Goal: Information Seeking & Learning: Learn about a topic

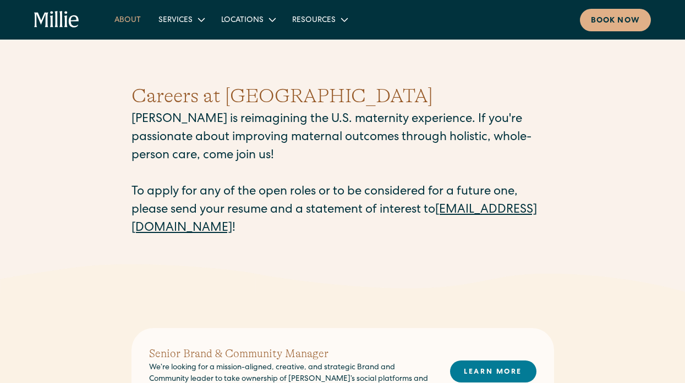
click at [130, 22] on link "About" at bounding box center [128, 19] width 44 height 18
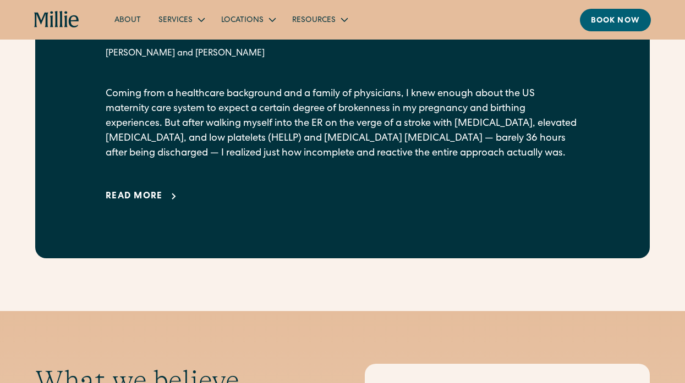
scroll to position [743, 0]
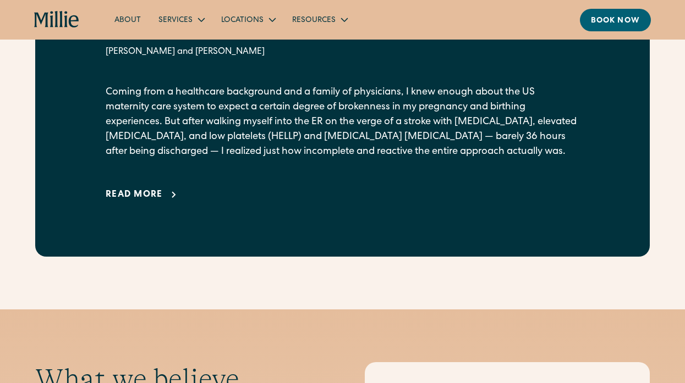
click at [139, 202] on div "Read more" at bounding box center [134, 195] width 57 height 13
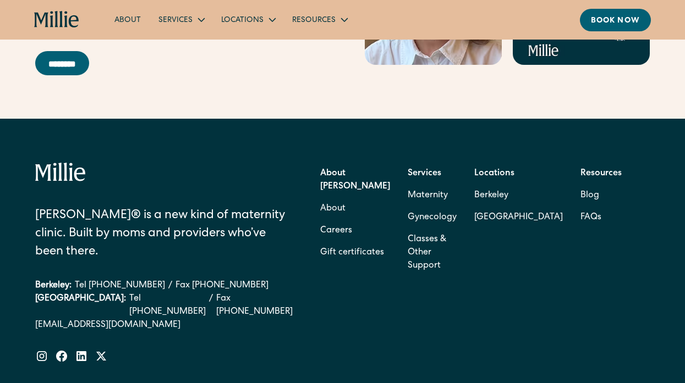
scroll to position [4637, 0]
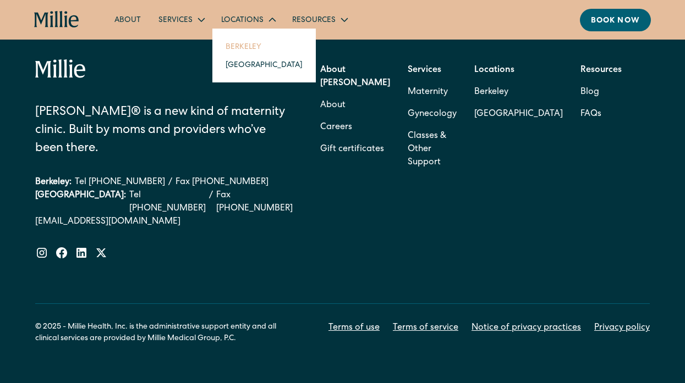
click at [234, 47] on link "Berkeley" at bounding box center [264, 46] width 95 height 18
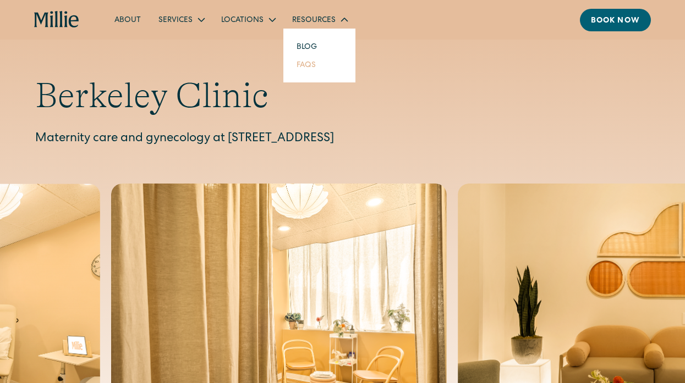
click at [309, 66] on link "FAQs" at bounding box center [306, 65] width 37 height 18
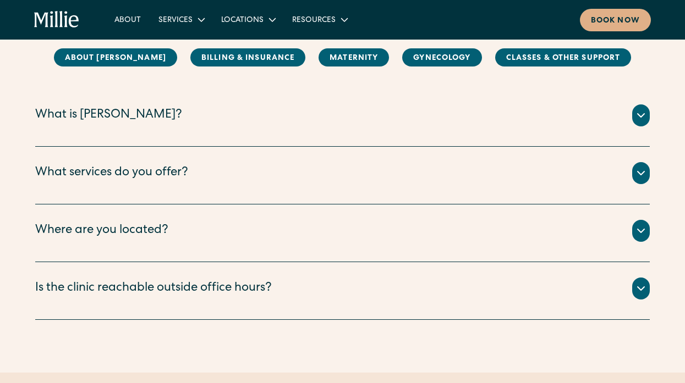
scroll to position [173, 0]
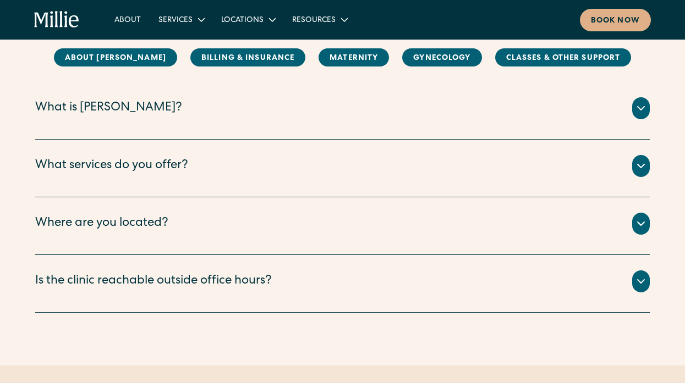
click at [314, 117] on div "What is Millie?" at bounding box center [342, 108] width 615 height 22
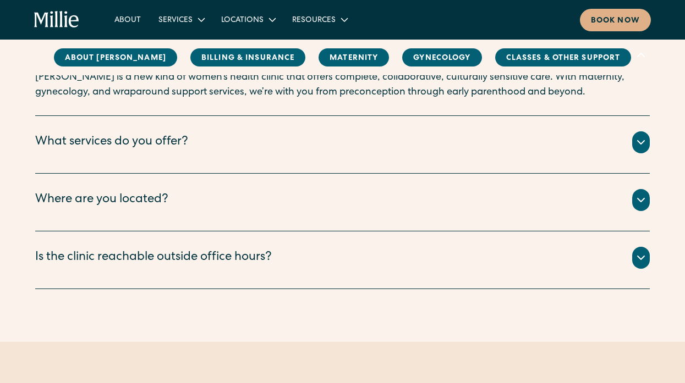
scroll to position [259, 0]
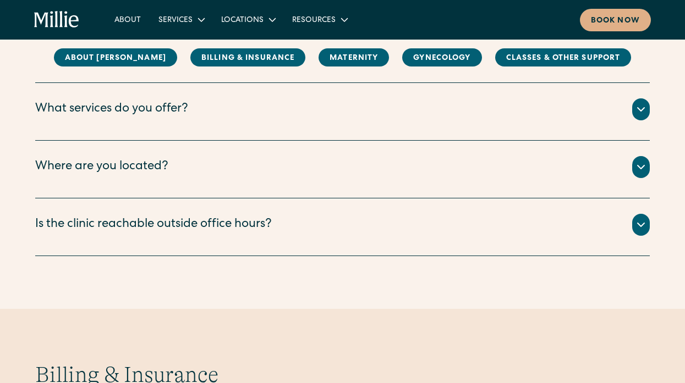
click at [314, 117] on div "What services do you offer?" at bounding box center [342, 109] width 615 height 22
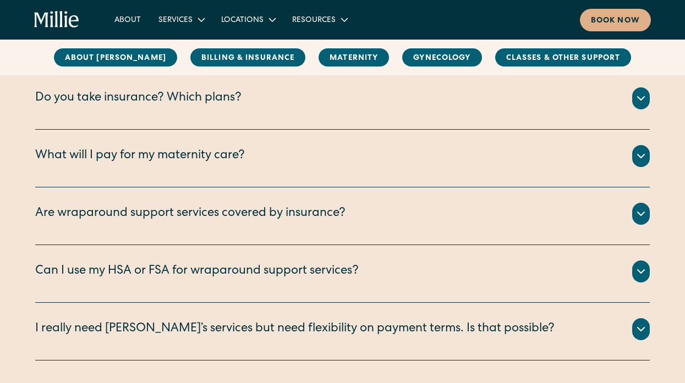
scroll to position [624, 0]
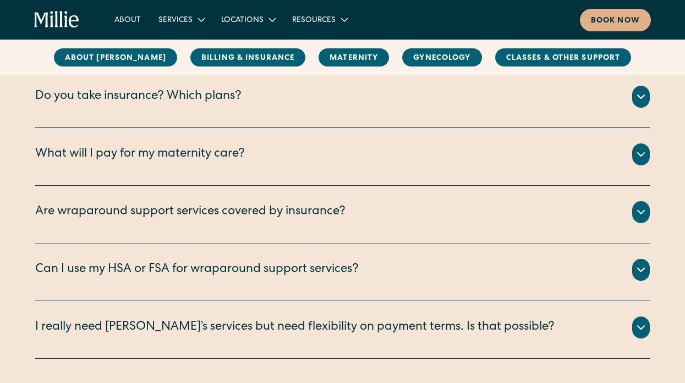
click at [314, 118] on div "Do you take insurance? Which plans? We are currently accepting PPO plans from t…" at bounding box center [342, 99] width 615 height 58
click at [232, 108] on div "We are currently accepting PPO plans from the following insurance companies: Ae…" at bounding box center [342, 110] width 615 height 4
click at [236, 101] on div "Do you take insurance? Which plans?" at bounding box center [138, 97] width 206 height 18
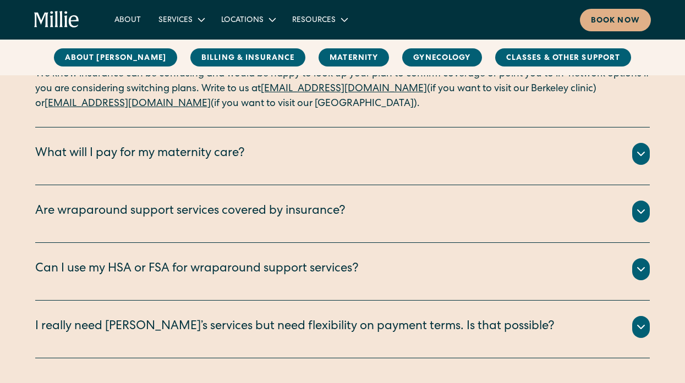
scroll to position [750, 0]
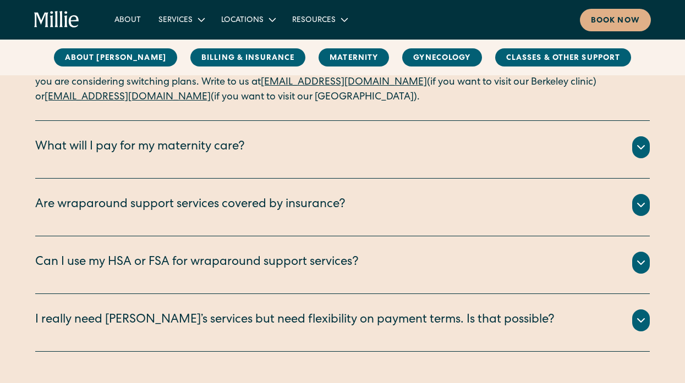
click at [244, 146] on div "What will I pay for my maternity care?" at bounding box center [140, 148] width 210 height 18
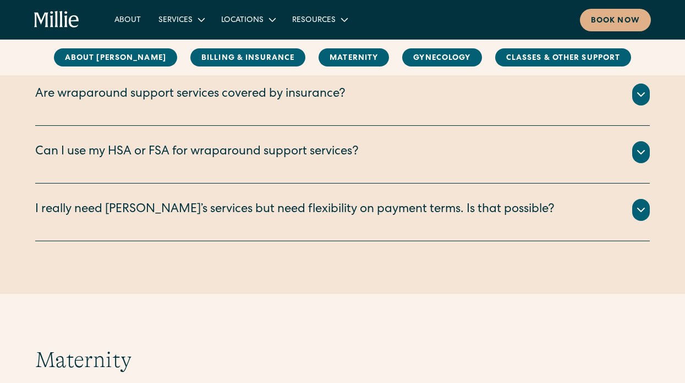
scroll to position [1037, 0]
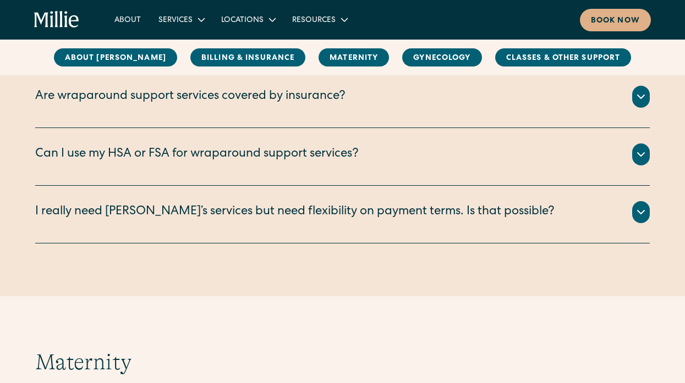
click at [277, 218] on div "I really need [PERSON_NAME]’s services but need flexibility on payment terms. I…" at bounding box center [294, 213] width 519 height 18
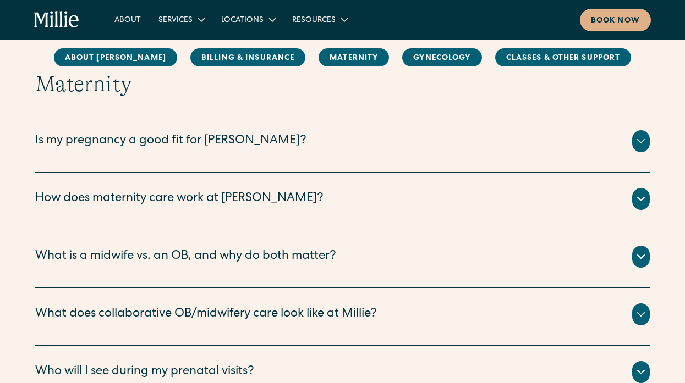
scroll to position [1379, 0]
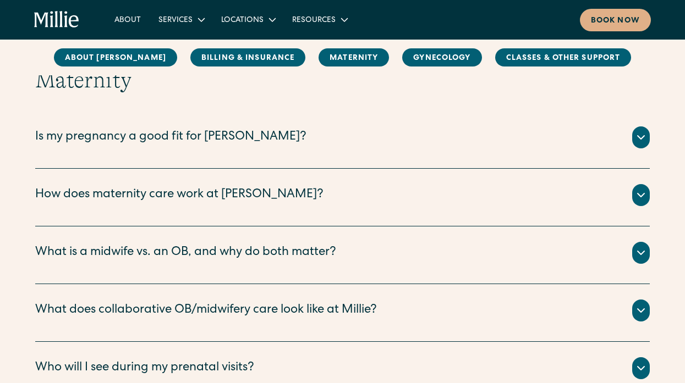
click at [276, 133] on div "Is my pregnancy a good fit for [PERSON_NAME]?" at bounding box center [342, 138] width 615 height 22
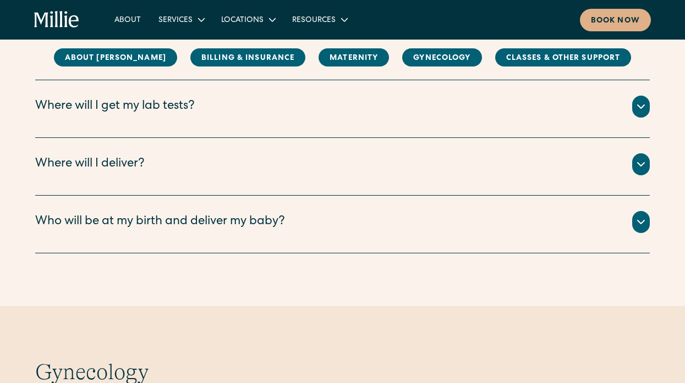
scroll to position [2006, 0]
click at [258, 175] on div "Where will I deliver?" at bounding box center [342, 164] width 615 height 22
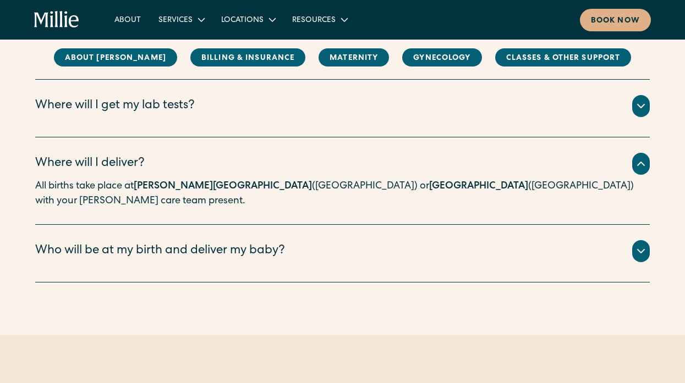
click at [258, 175] on div "Where will I deliver?" at bounding box center [342, 164] width 615 height 22
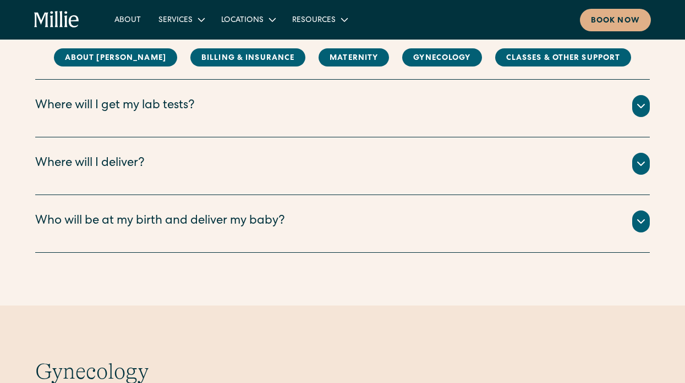
click at [264, 231] on div "Who will be at my birth and deliver my baby?" at bounding box center [160, 222] width 250 height 18
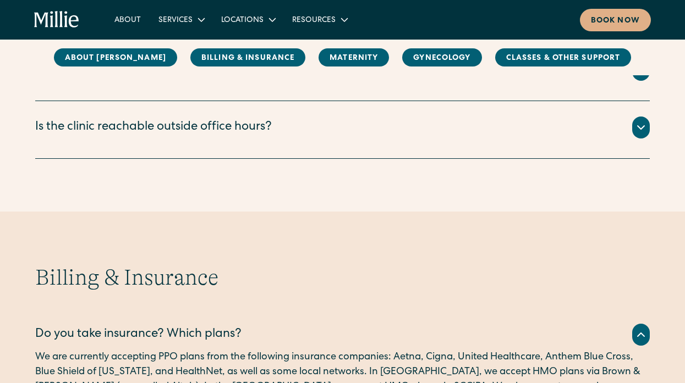
scroll to position [0, 0]
